Goal: Navigation & Orientation: Find specific page/section

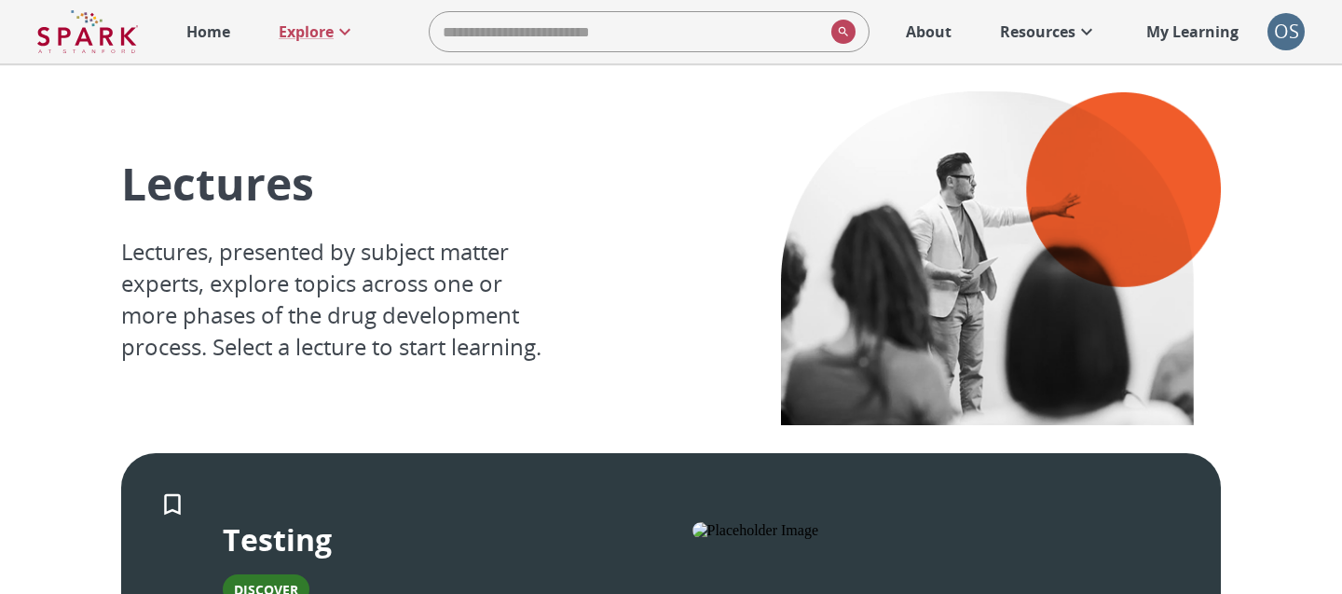
click at [224, 38] on p "Home" at bounding box center [208, 32] width 44 height 22
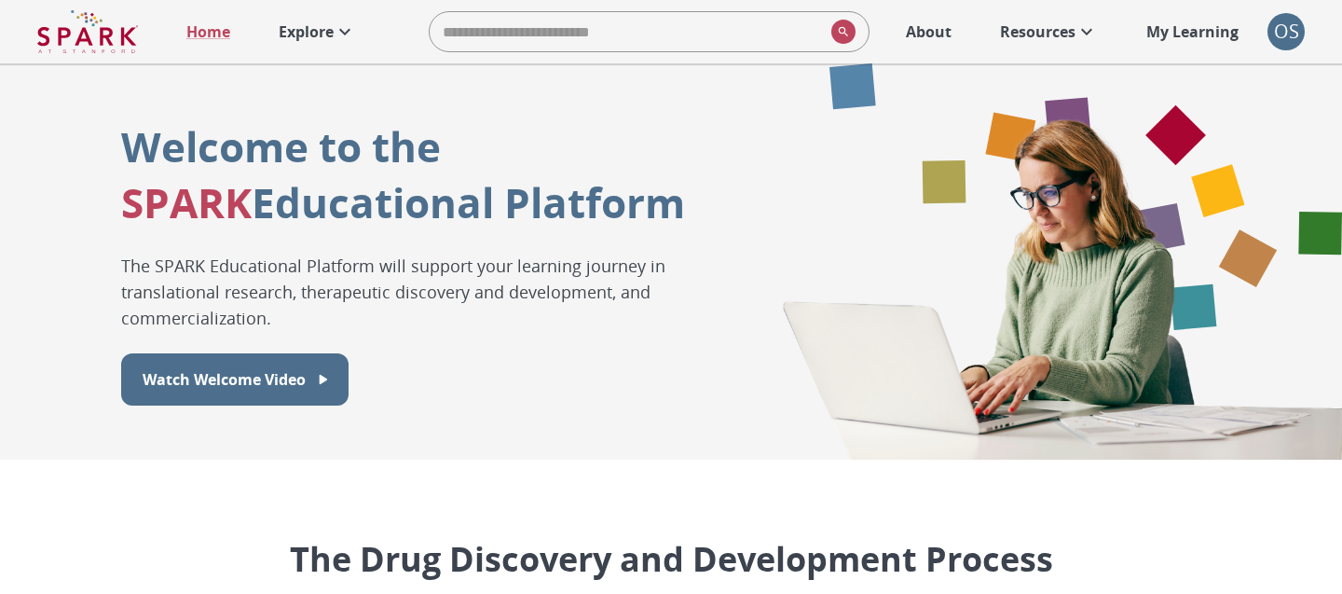
click at [351, 40] on icon at bounding box center [345, 32] width 22 height 22
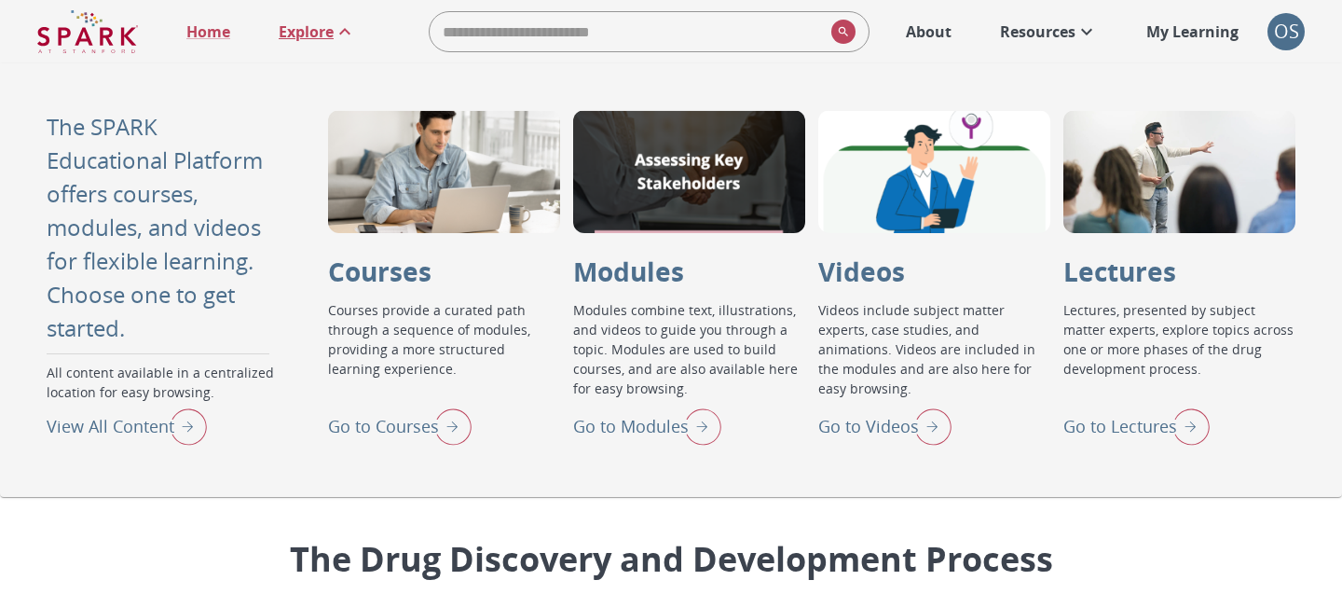
click at [699, 425] on img "Go to Modules" at bounding box center [698, 426] width 47 height 48
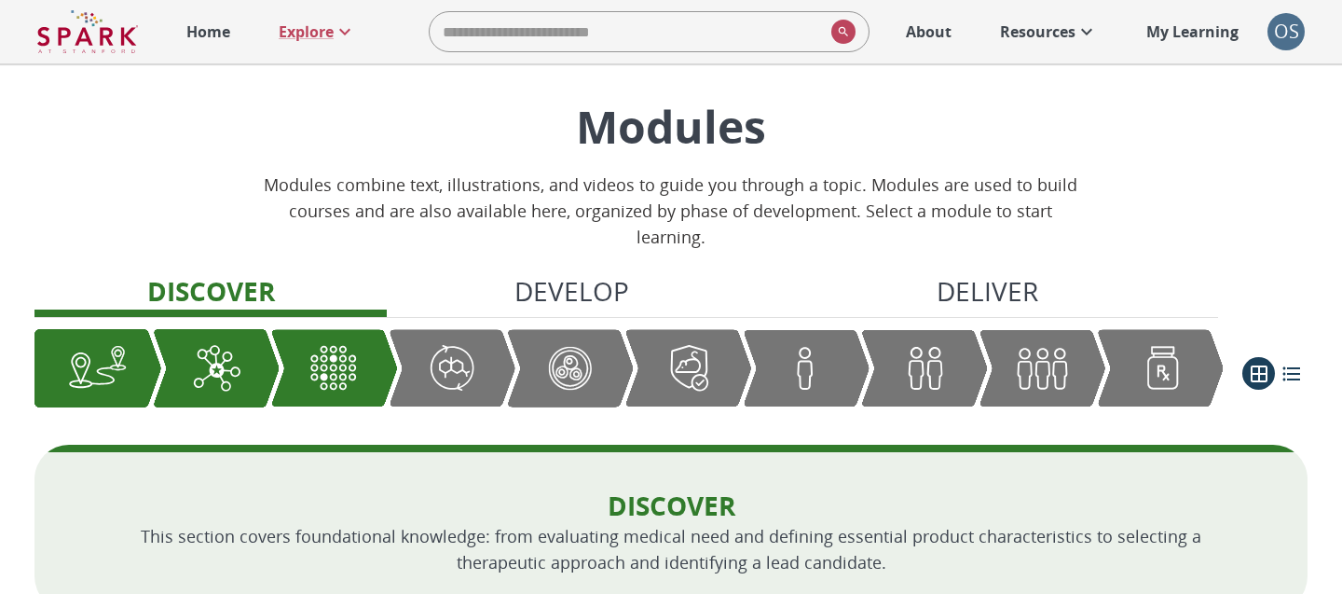
scroll to position [21, 0]
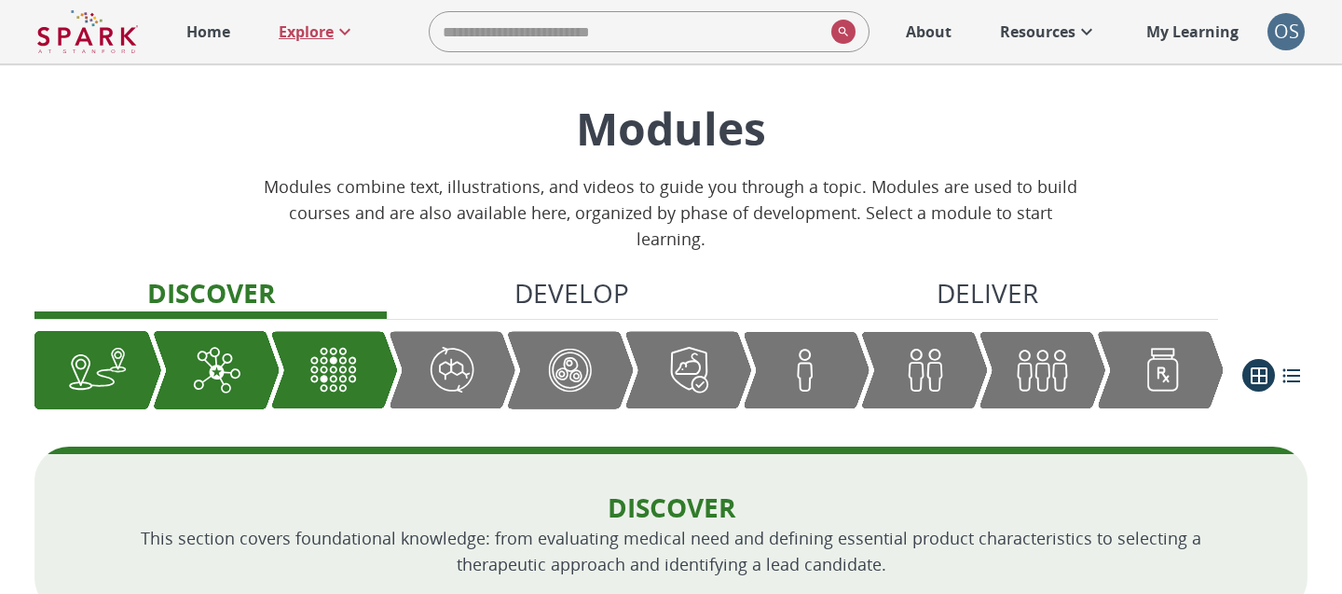
click at [297, 22] on p "Explore" at bounding box center [306, 32] width 55 height 22
